Goal: Transaction & Acquisition: Download file/media

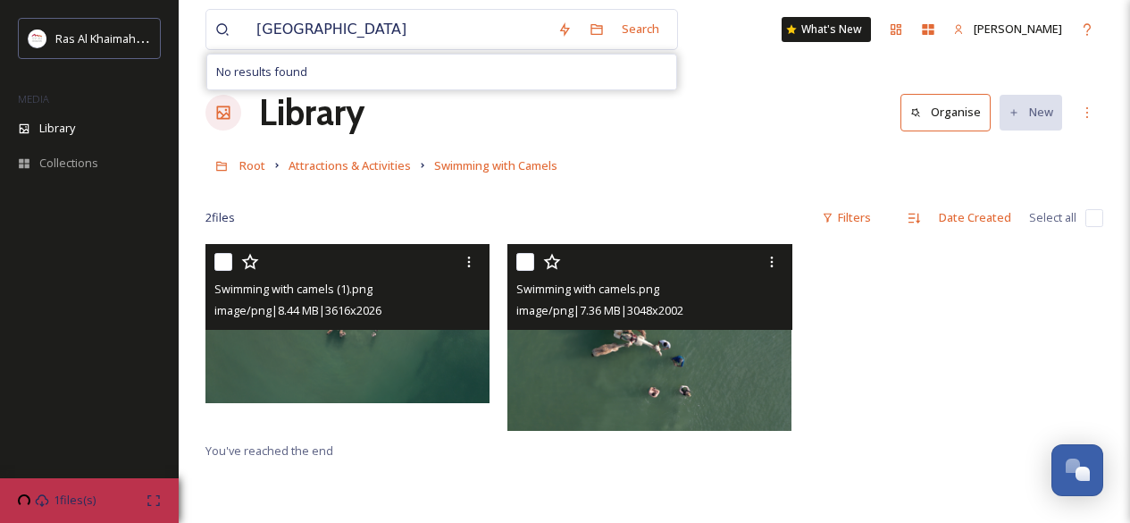
scroll to position [81, 0]
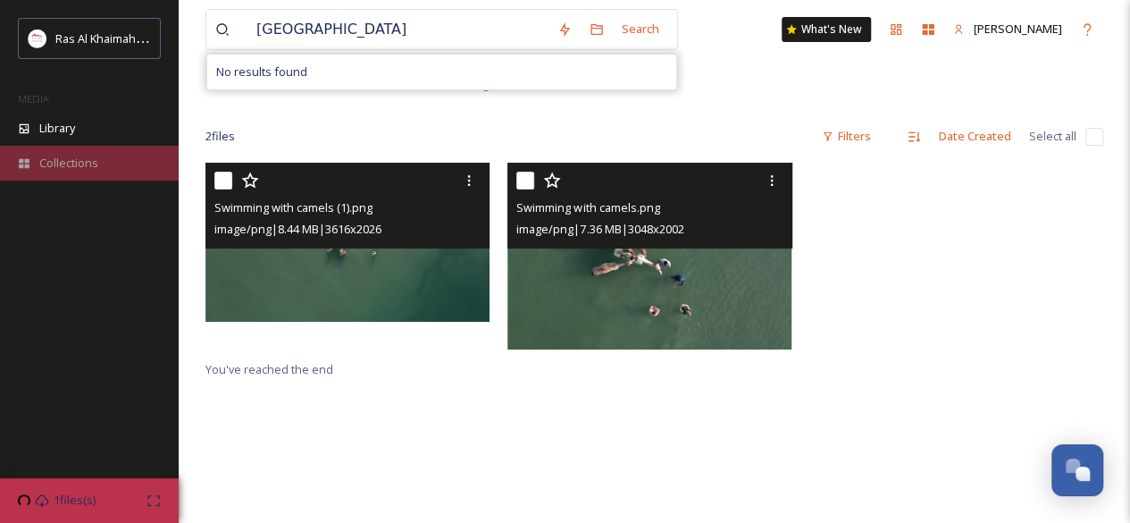
drag, startPoint x: 0, startPoint y: 0, endPoint x: 80, endPoint y: 153, distance: 172.7
click at [80, 153] on div "Collections" at bounding box center [89, 163] width 179 height 35
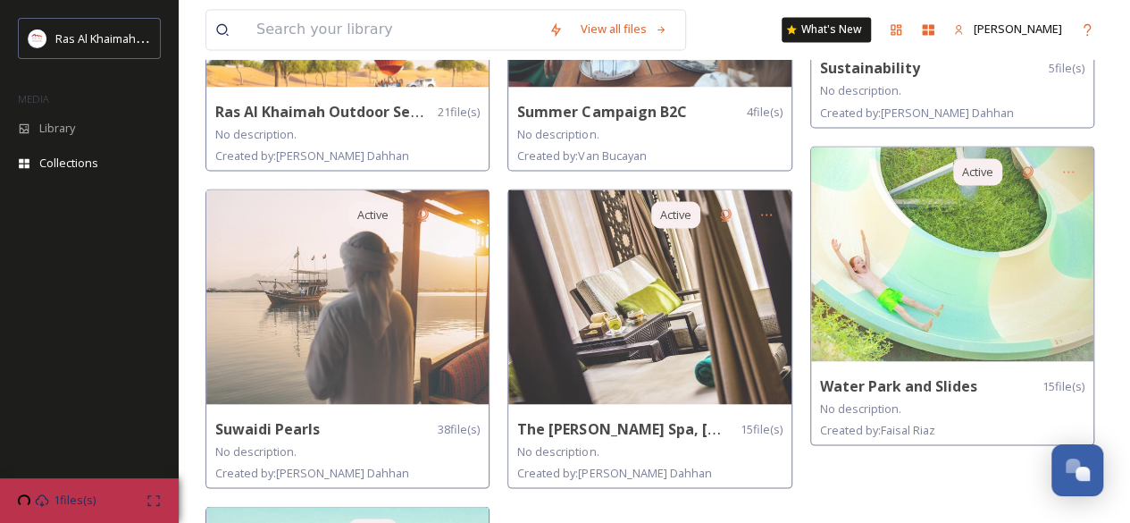
scroll to position [1573, 0]
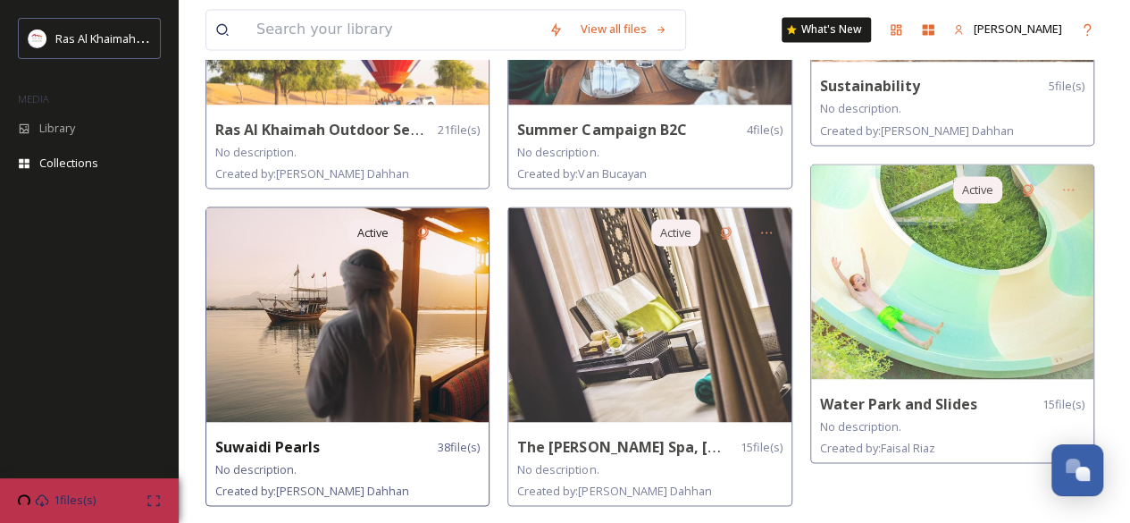
click at [360, 353] on img at bounding box center [347, 314] width 282 height 214
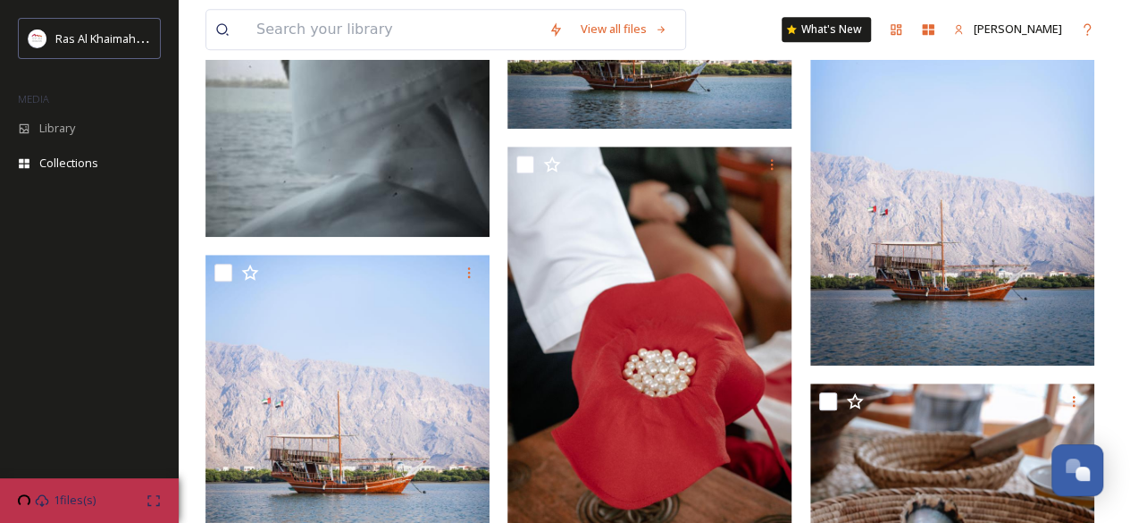
scroll to position [567, 0]
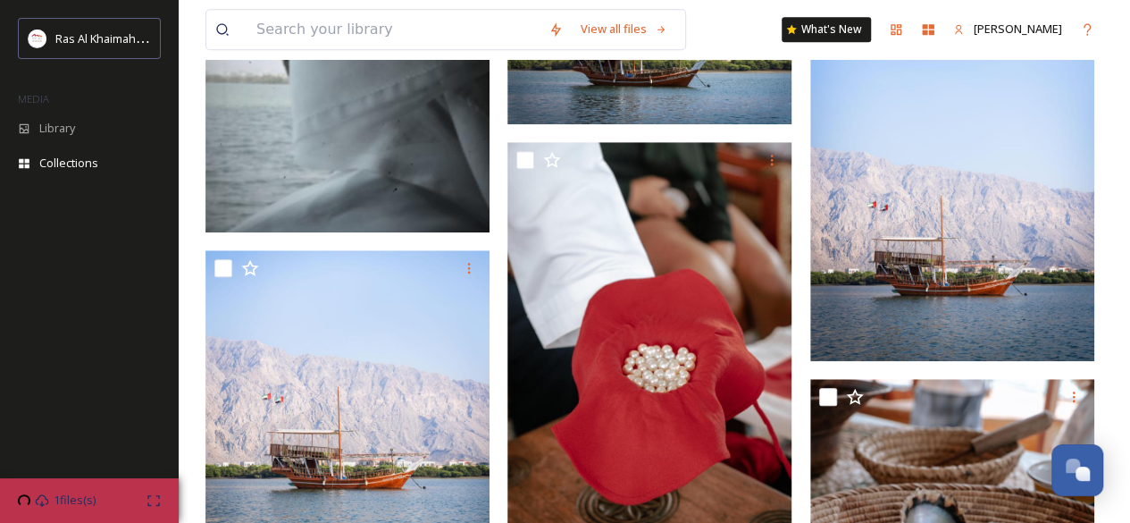
click at [1081, 330] on img at bounding box center [953, 148] width 284 height 426
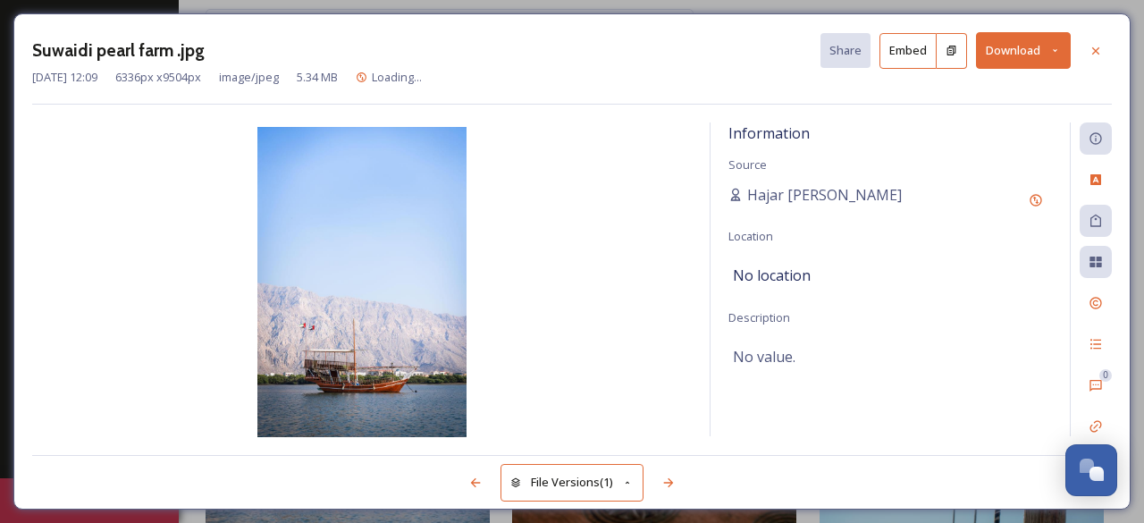
click at [998, 60] on button "Download" at bounding box center [1023, 50] width 95 height 37
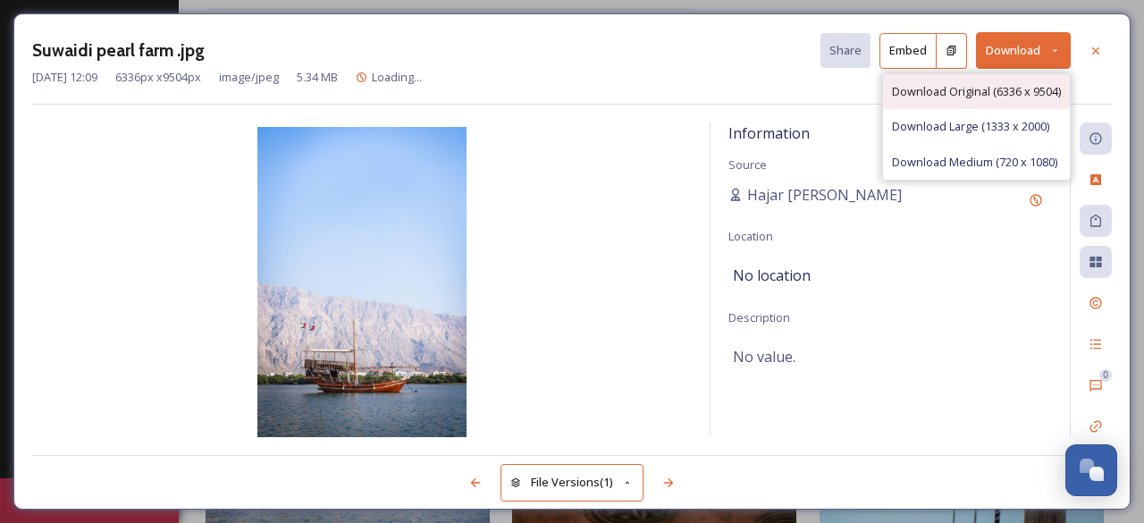
click at [952, 92] on span "Download Original (6336 x 9504)" at bounding box center [976, 91] width 169 height 17
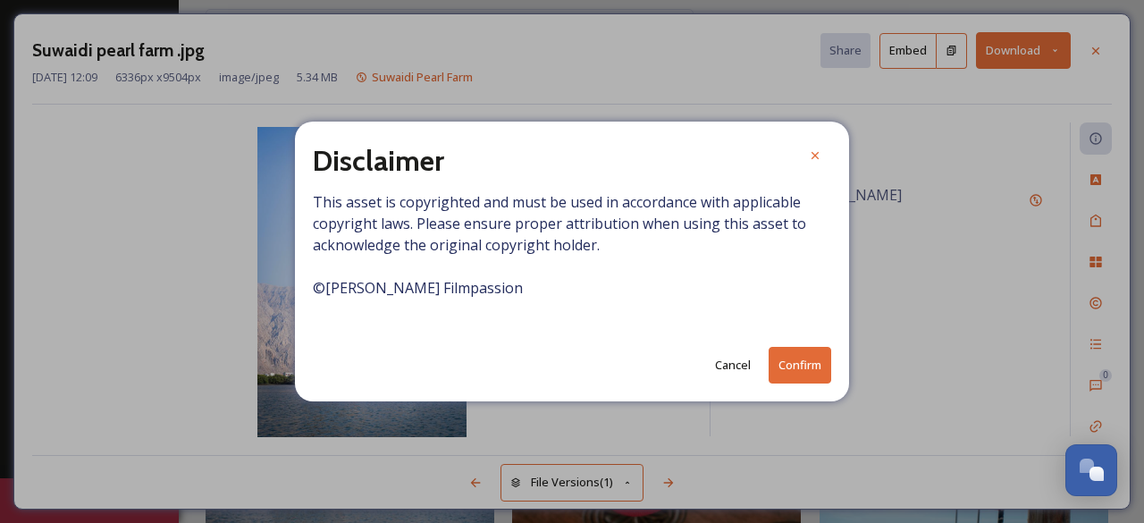
click at [787, 368] on button "Confirm" at bounding box center [800, 365] width 63 height 37
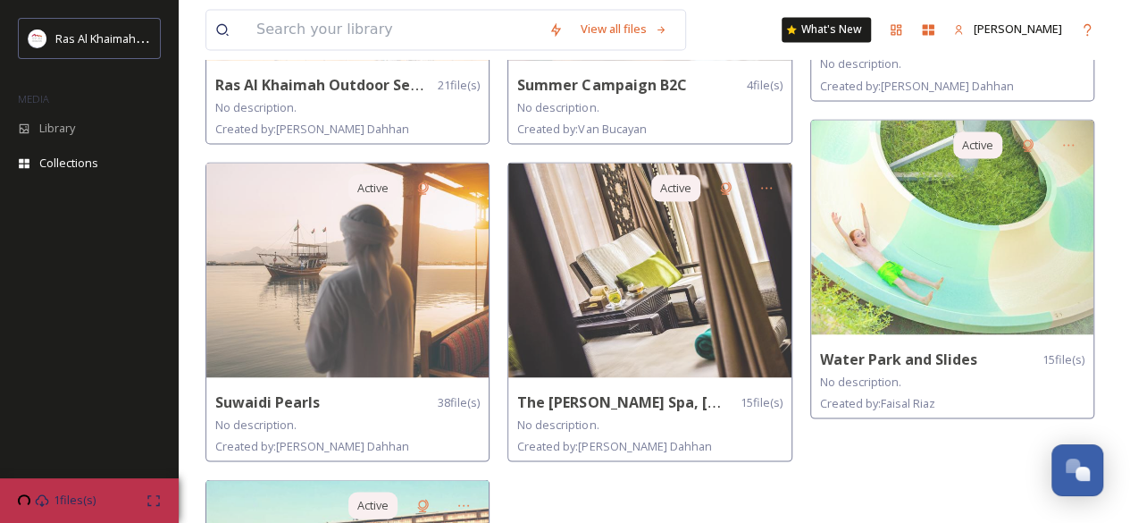
scroll to position [1625, 0]
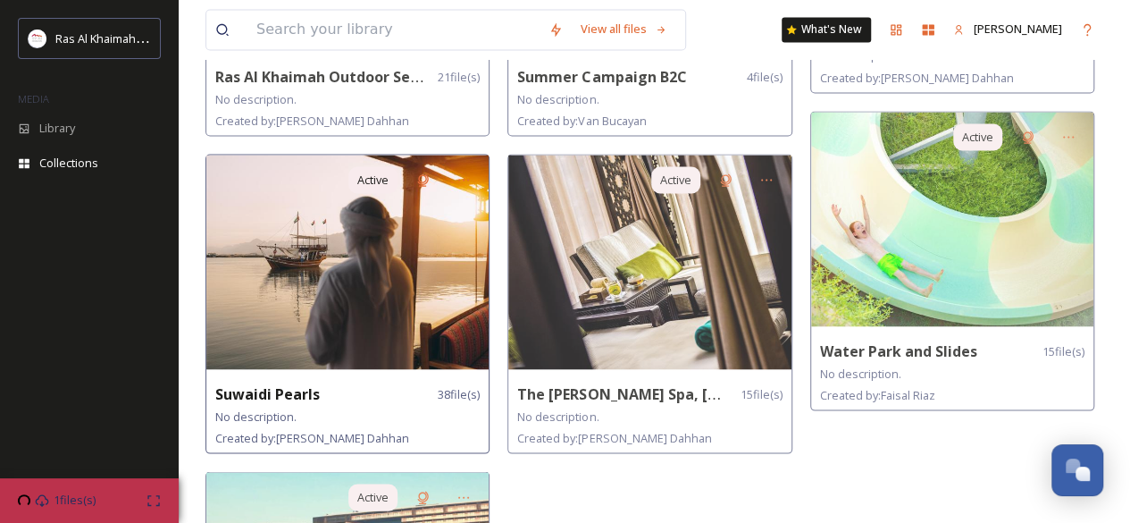
click at [443, 321] on img at bounding box center [347, 262] width 282 height 214
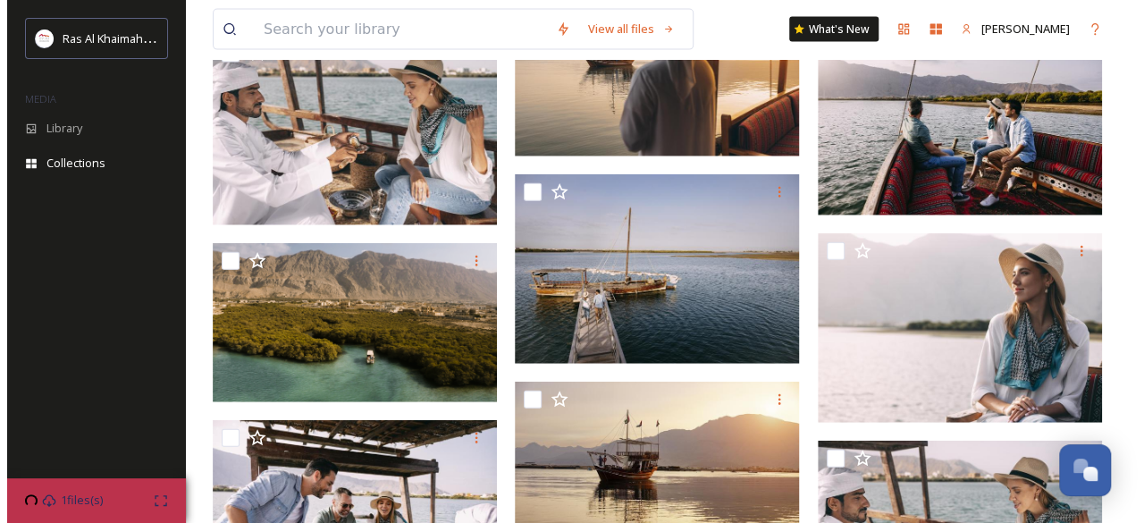
scroll to position [2020, 0]
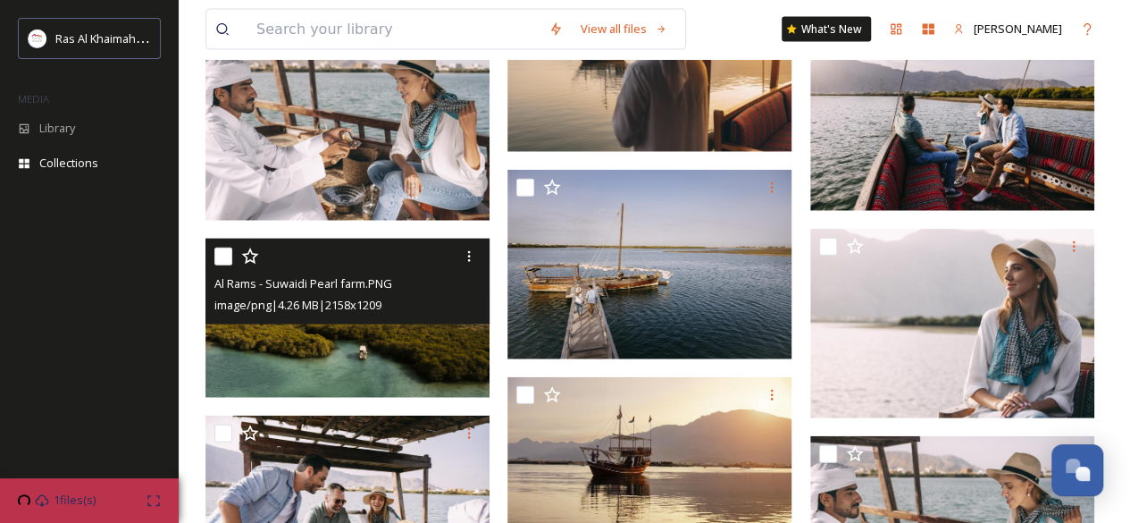
click at [463, 365] on img at bounding box center [348, 318] width 284 height 159
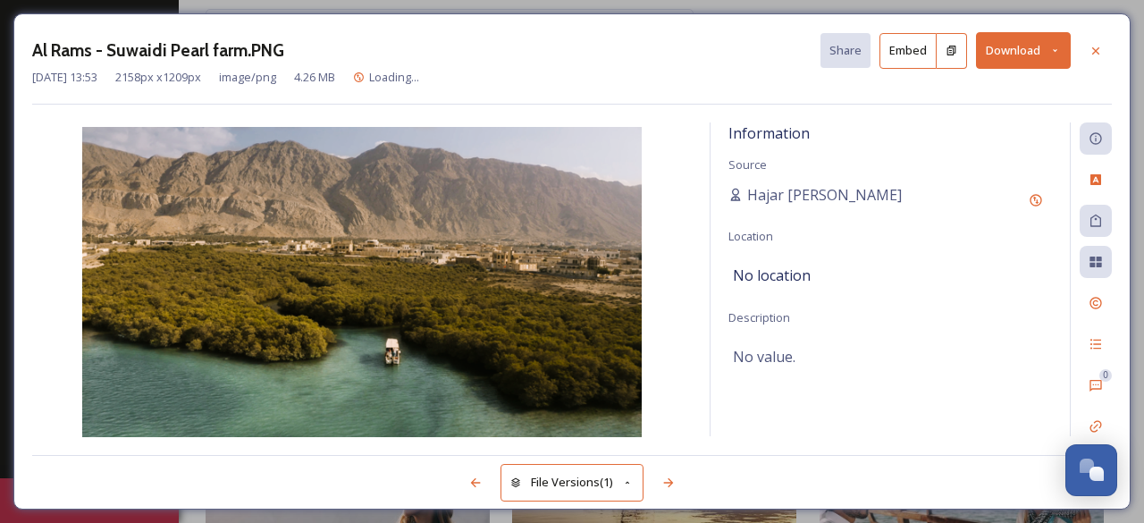
click at [1022, 53] on button "Download" at bounding box center [1023, 50] width 95 height 37
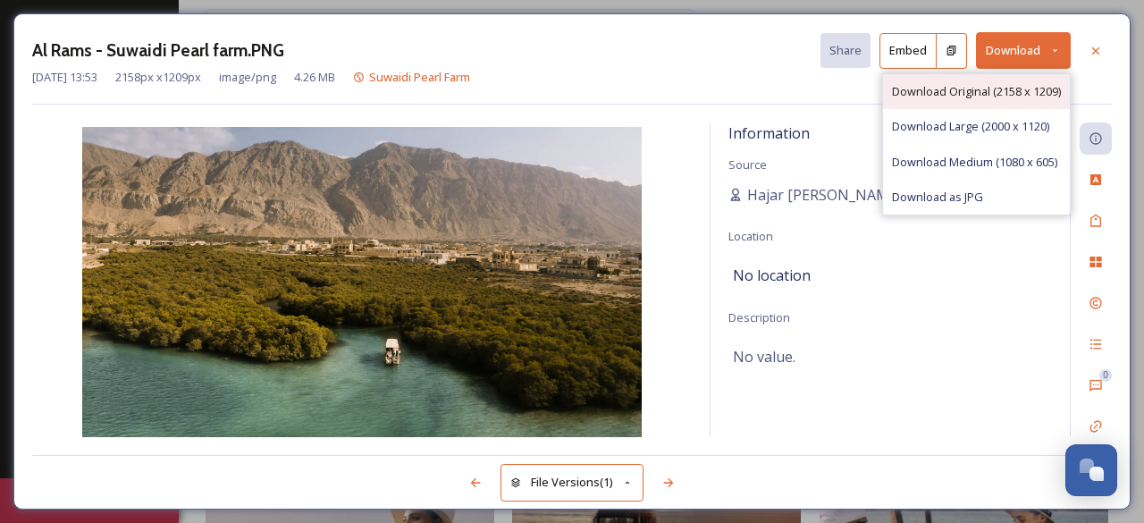
click at [1008, 83] on span "Download Original (2158 x 1209)" at bounding box center [976, 91] width 169 height 17
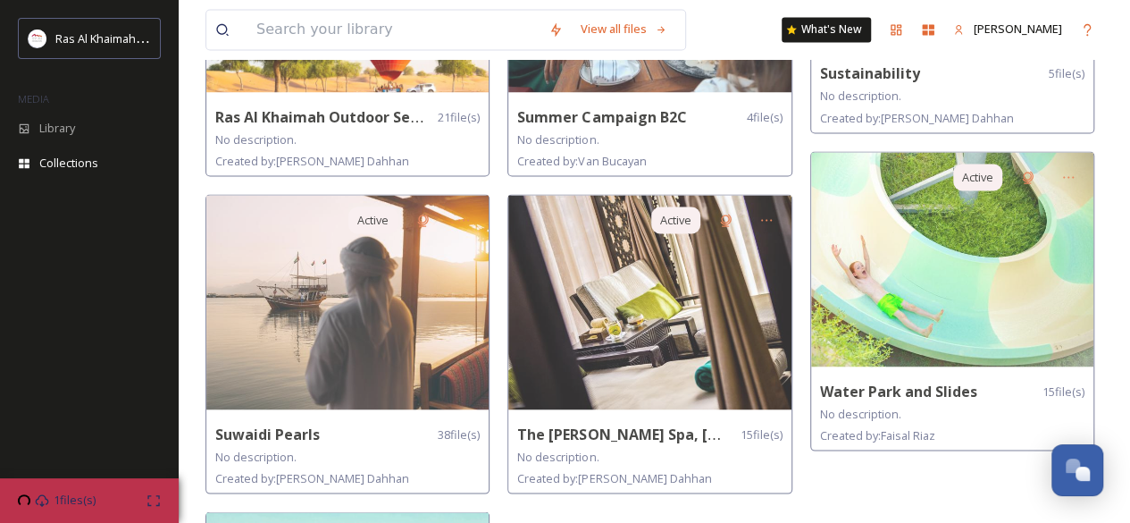
scroll to position [1596, 0]
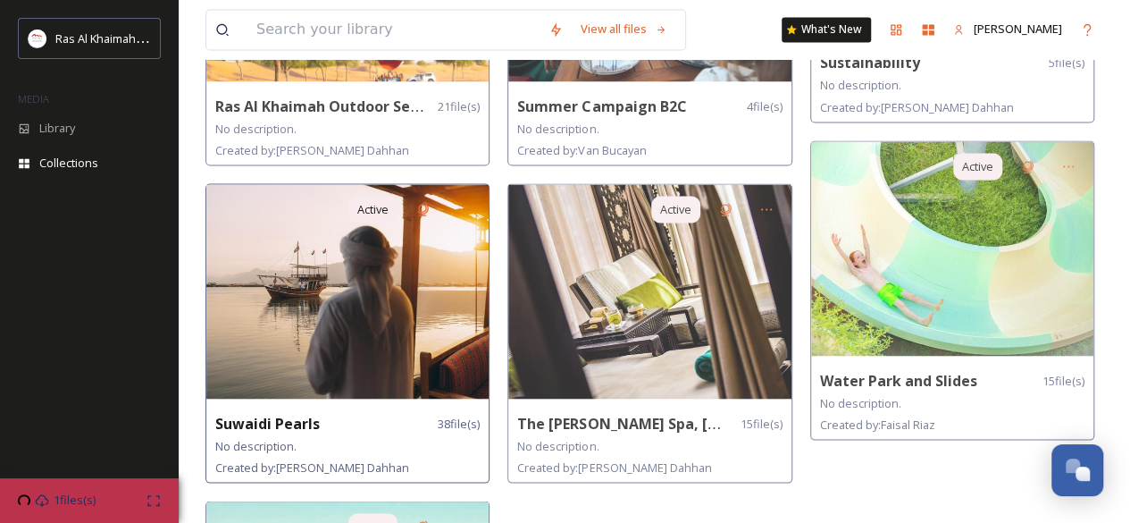
click at [420, 365] on img at bounding box center [347, 291] width 282 height 214
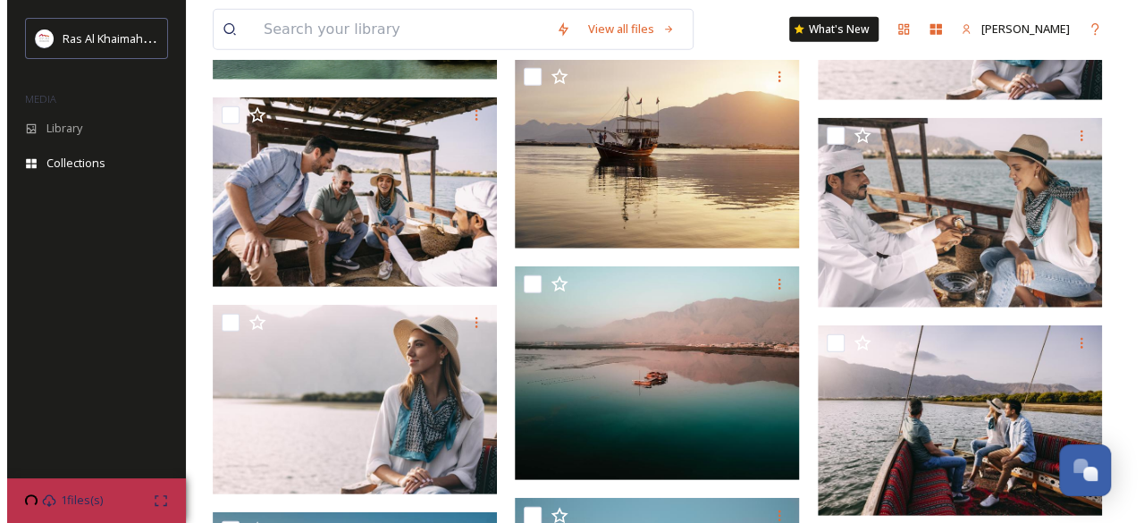
scroll to position [2343, 0]
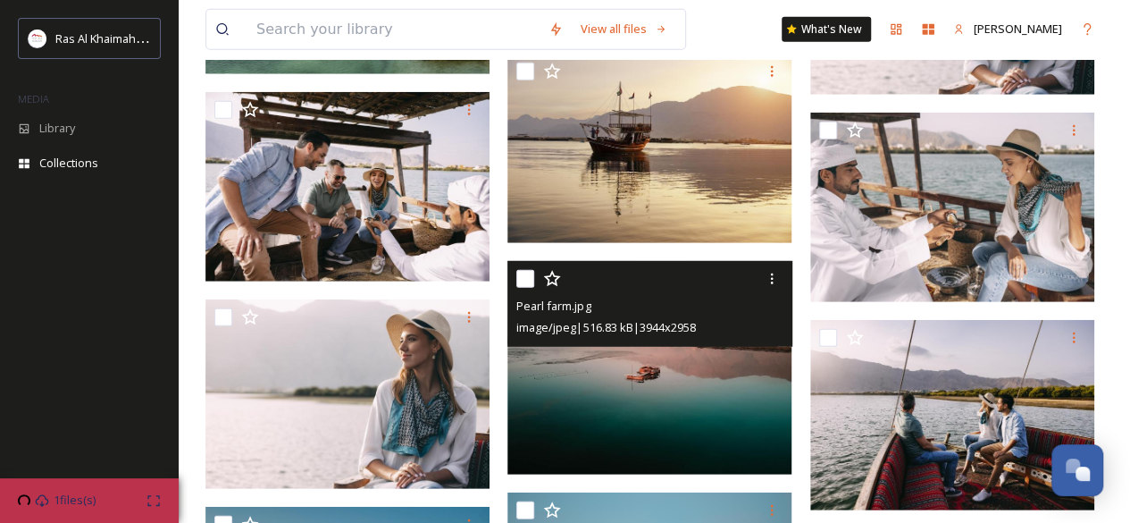
click at [766, 449] on img at bounding box center [650, 368] width 284 height 214
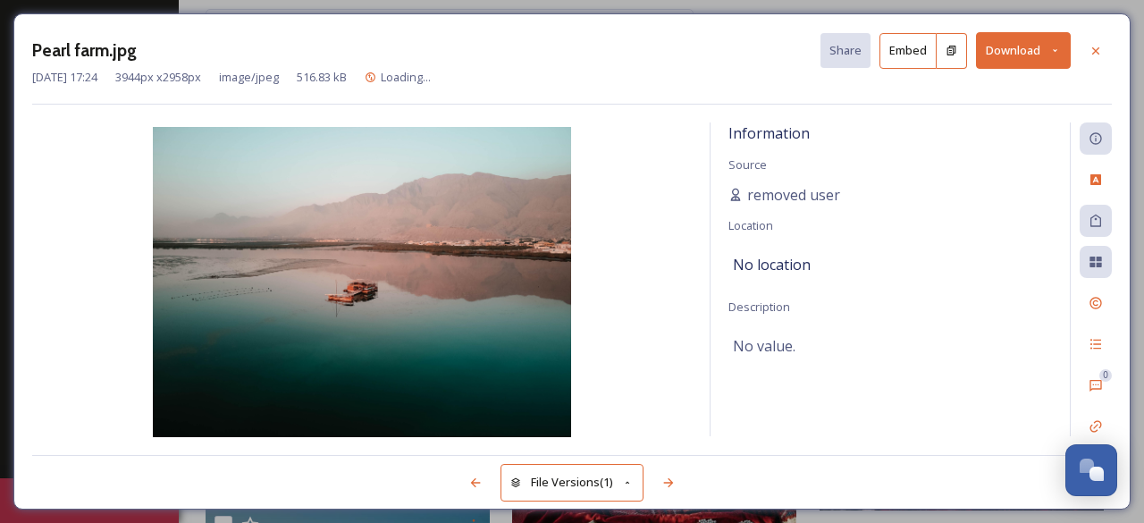
click at [997, 52] on button "Download" at bounding box center [1023, 50] width 95 height 37
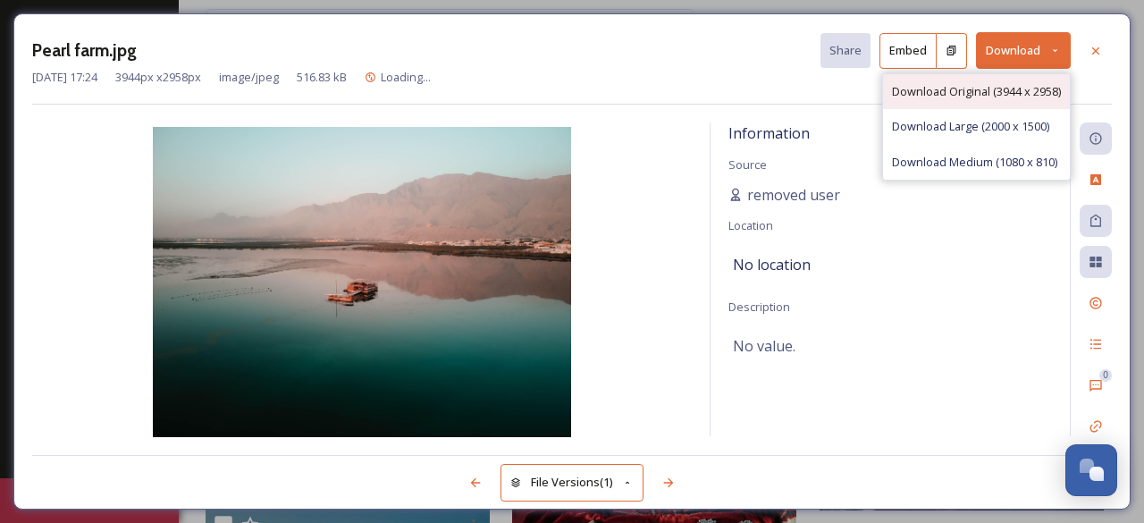
click at [987, 90] on span "Download Original (3944 x 2958)" at bounding box center [976, 91] width 169 height 17
